Goal: Task Accomplishment & Management: Use online tool/utility

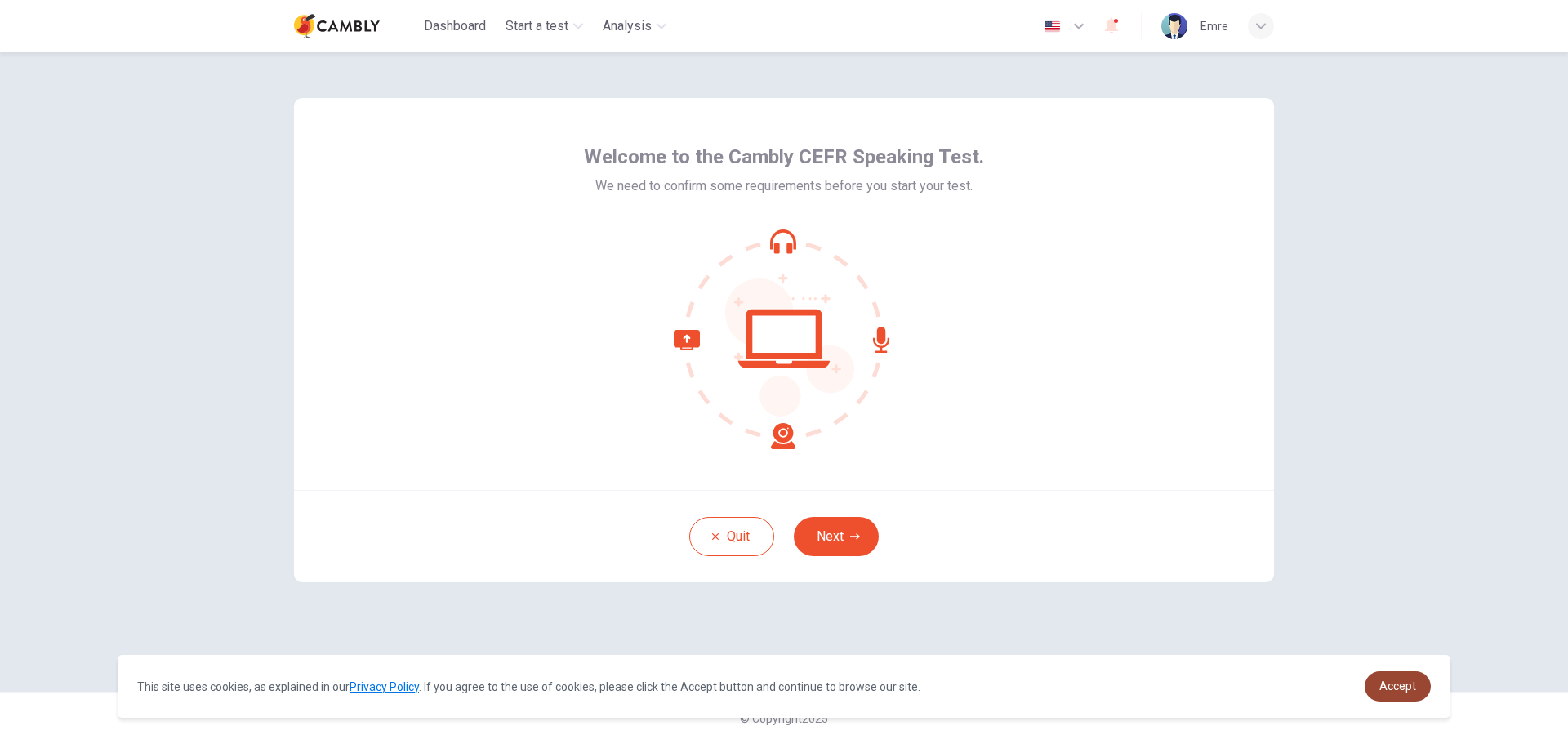
click at [1396, 688] on span "Accept" at bounding box center [1397, 686] width 36 height 13
click at [847, 532] on button "Next" at bounding box center [836, 537] width 85 height 39
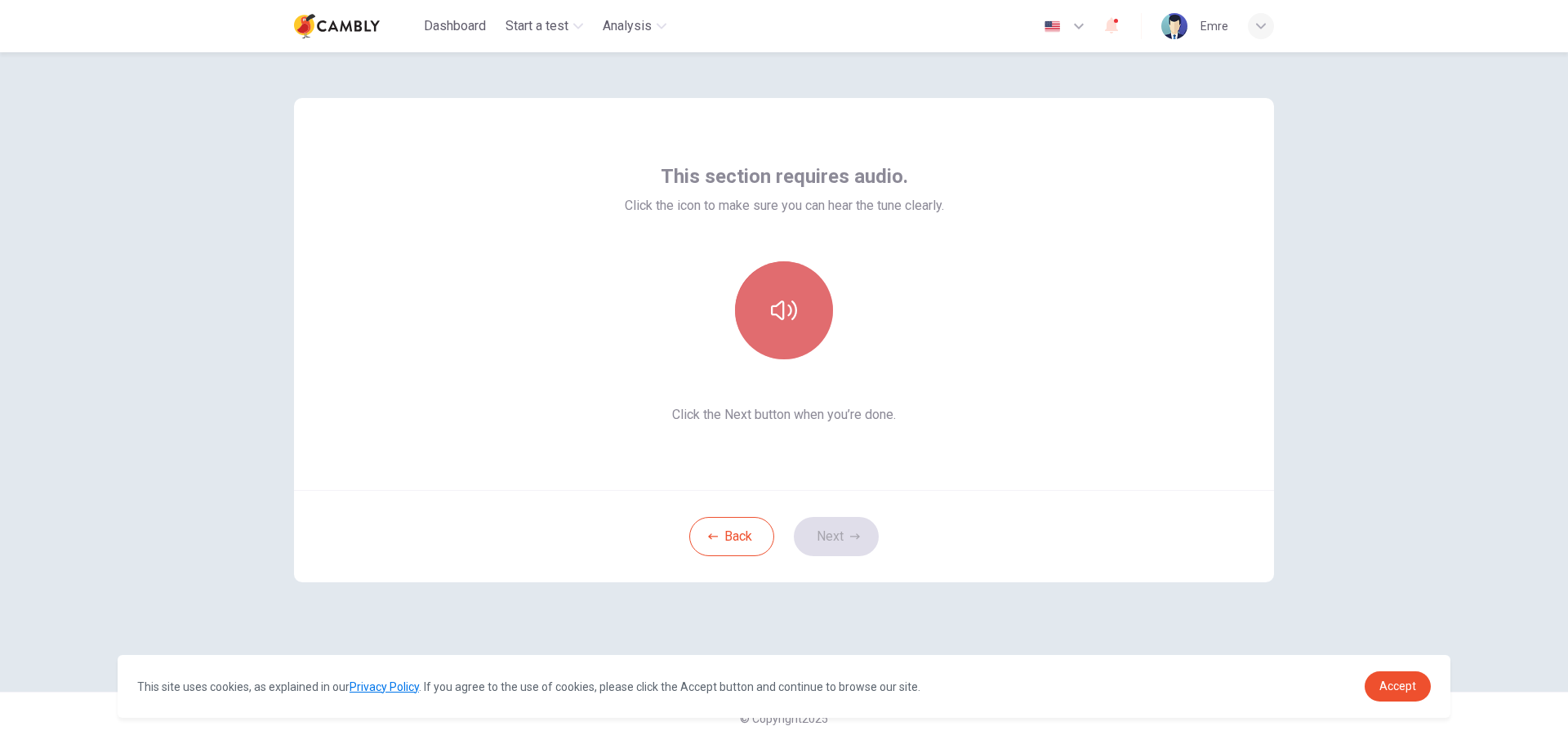
click at [774, 322] on icon "button" at bounding box center [784, 311] width 27 height 27
click at [861, 544] on button "Next" at bounding box center [836, 537] width 85 height 39
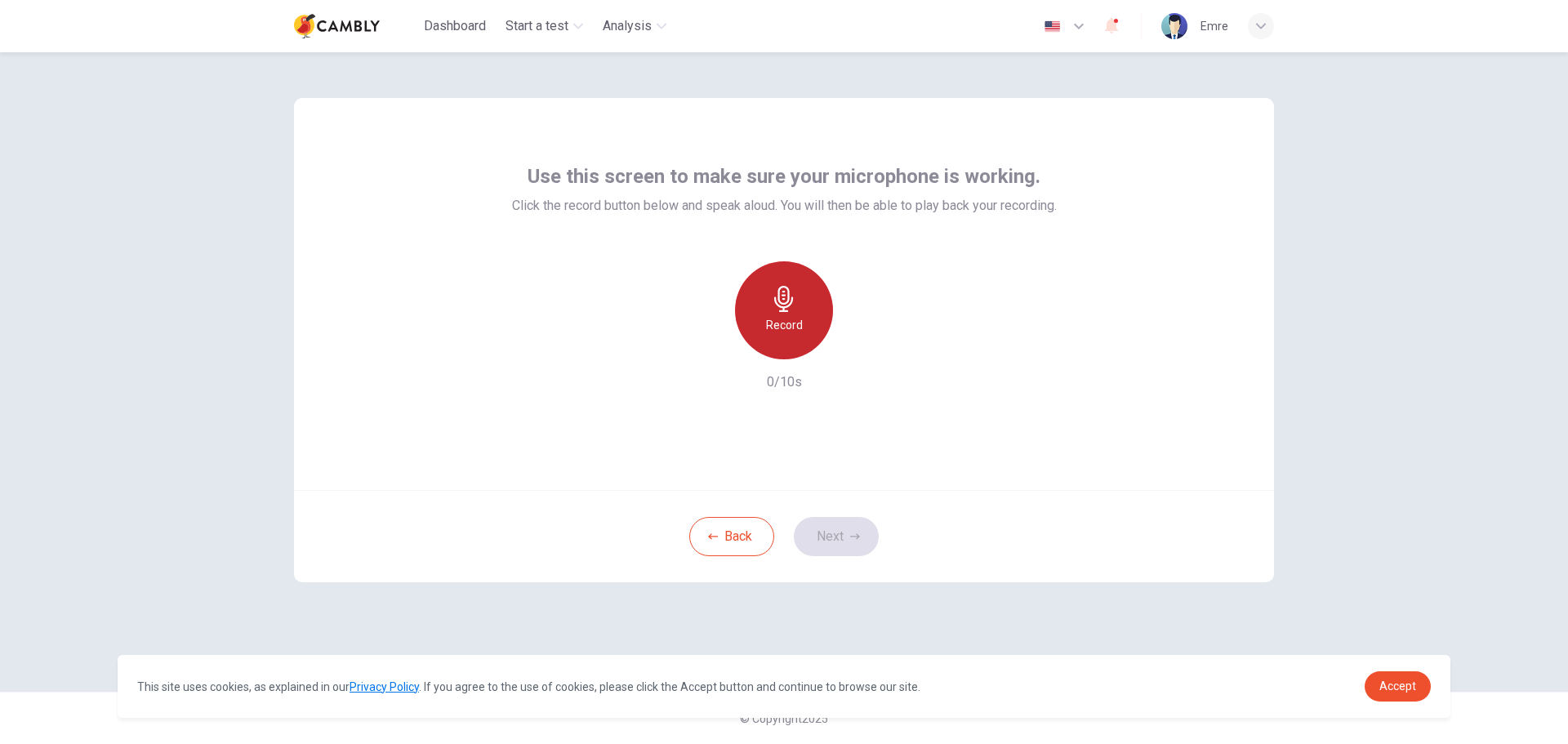
click at [801, 333] on h6 "Record" at bounding box center [784, 325] width 36 height 19
click at [801, 333] on div "Stop" at bounding box center [784, 310] width 98 height 98
click at [862, 356] on div "button" at bounding box center [859, 346] width 27 height 27
click at [866, 531] on button "Next" at bounding box center [836, 537] width 85 height 39
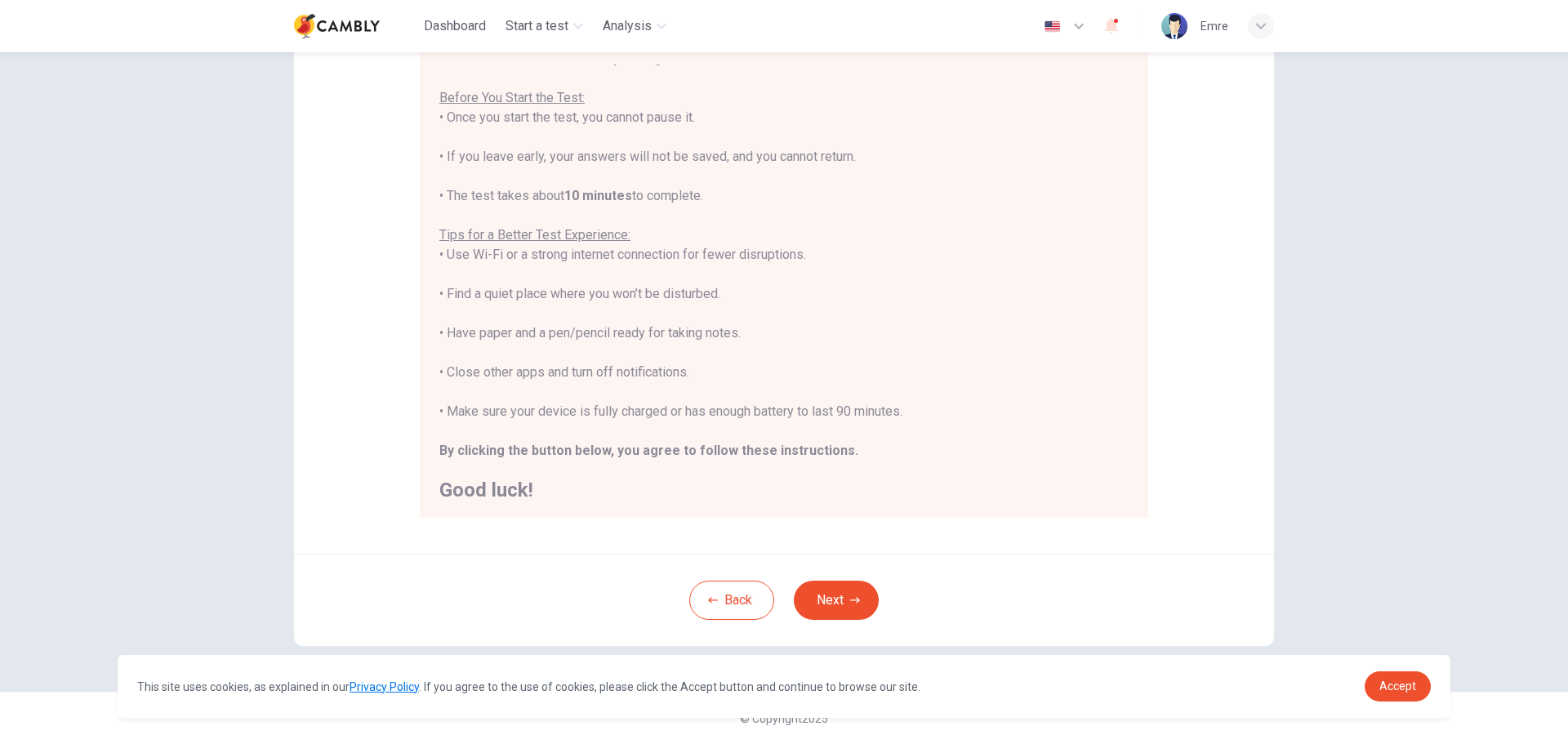
scroll to position [19, 0]
click at [833, 604] on button "Next" at bounding box center [836, 601] width 85 height 39
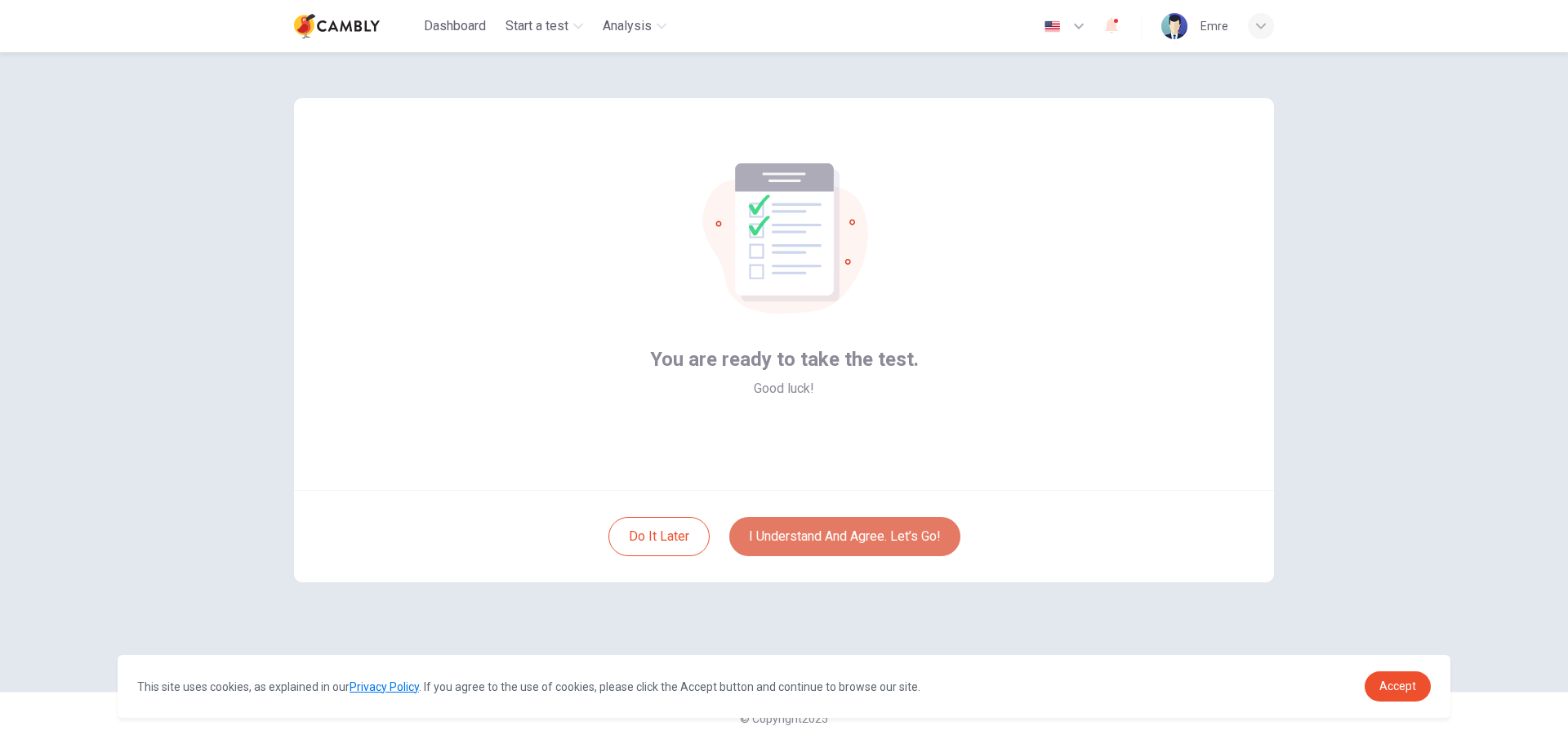
click at [863, 527] on button "I understand and agree. Let’s go!" at bounding box center [844, 537] width 231 height 39
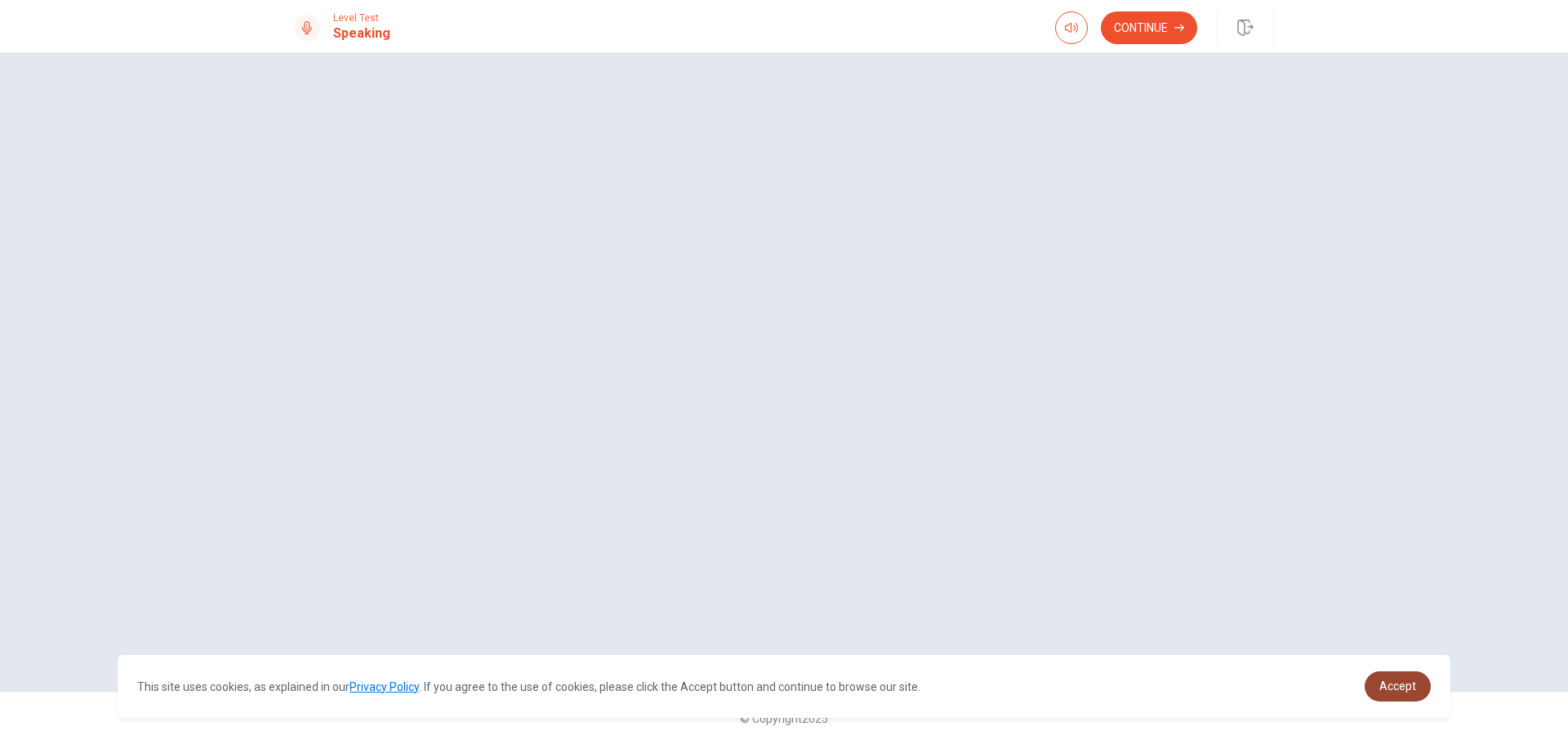
click at [1379, 689] on link "Accept" at bounding box center [1398, 686] width 66 height 30
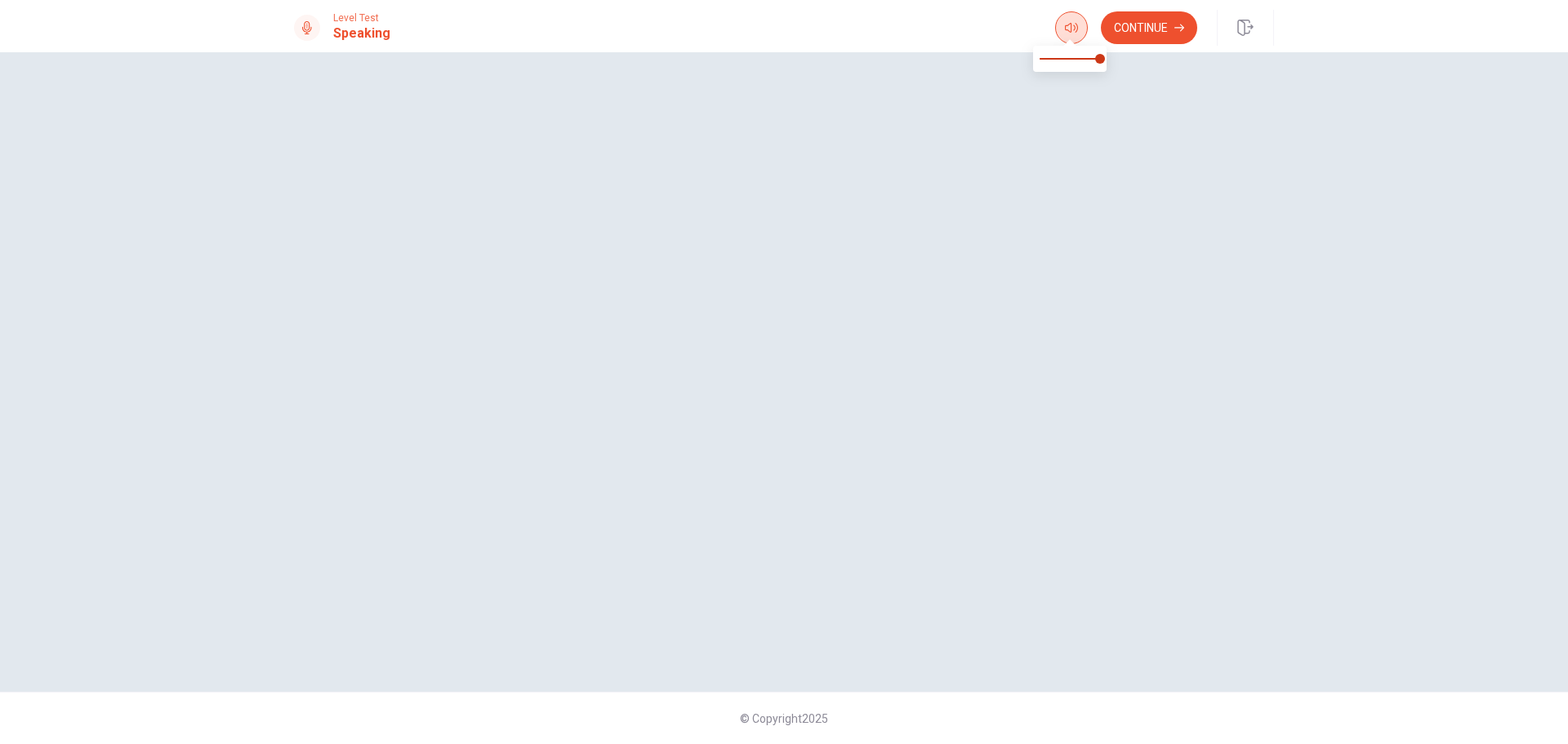
click at [1066, 32] on icon "button" at bounding box center [1071, 27] width 13 height 13
click at [350, 31] on h1 "Speaking" at bounding box center [361, 34] width 58 height 19
click at [308, 30] on icon at bounding box center [307, 27] width 10 height 13
click at [1190, 35] on button "Continue" at bounding box center [1149, 27] width 97 height 33
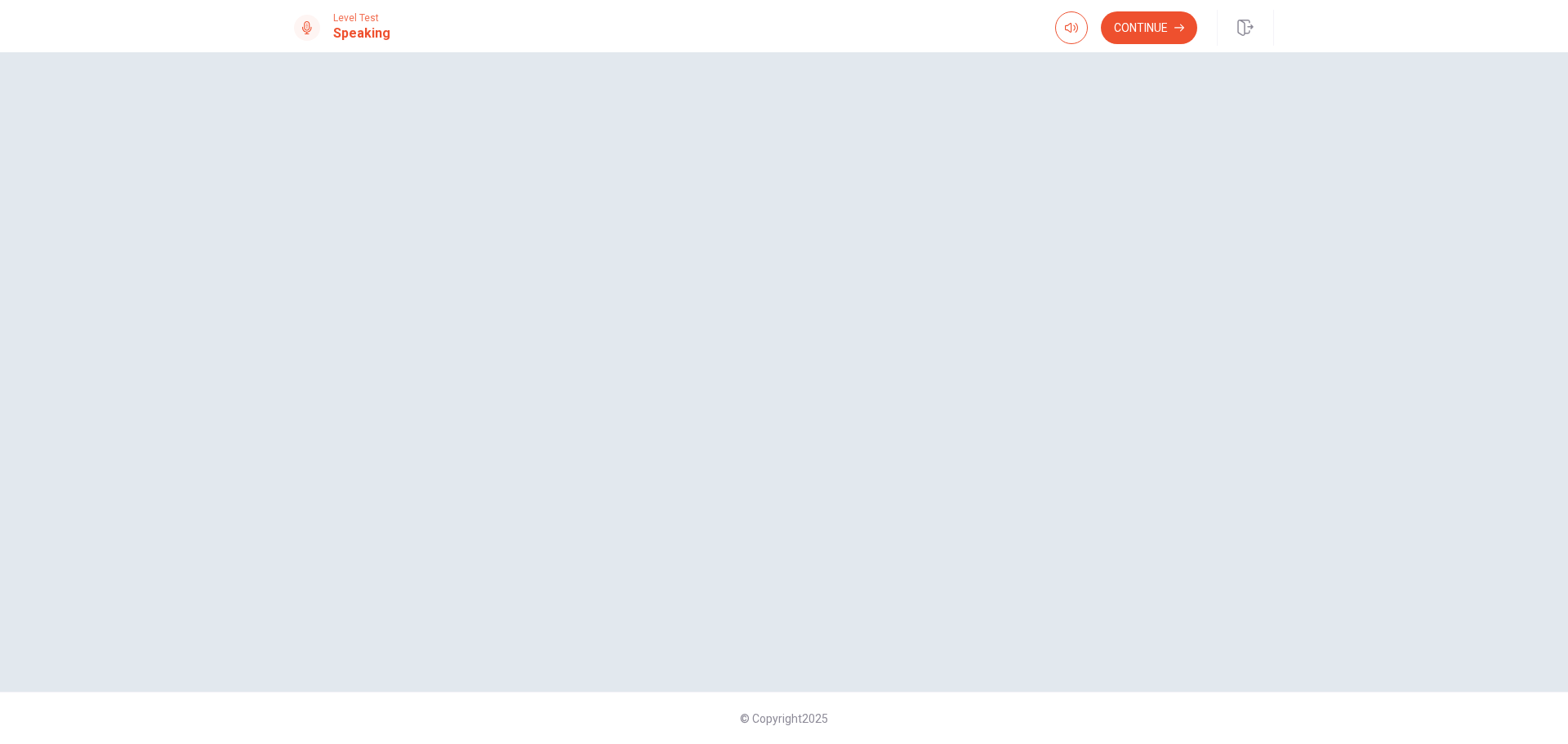
drag, startPoint x: 819, startPoint y: 711, endPoint x: 635, endPoint y: 701, distance: 184.3
click at [635, 701] on div "© Copyright 2025" at bounding box center [784, 717] width 1568 height 52
drag, startPoint x: 342, startPoint y: 19, endPoint x: 392, endPoint y: 38, distance: 53.5
click at [392, 38] on div "Level Test Speaking Continue" at bounding box center [783, 27] width 1032 height 36
